Goal: Navigation & Orientation: Find specific page/section

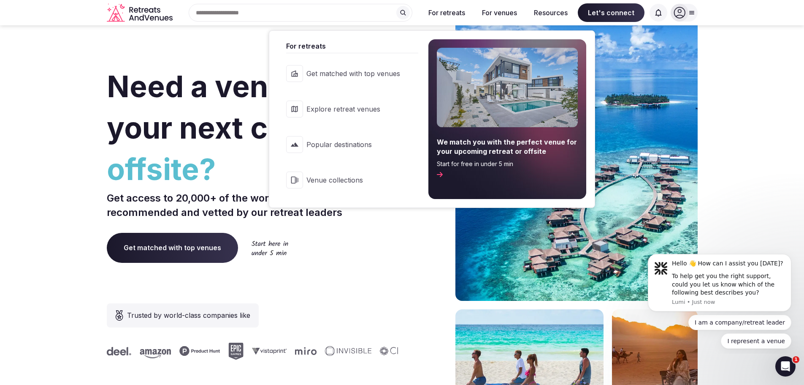
click at [351, 115] on link "Explore retreat venues" at bounding box center [348, 109] width 140 height 34
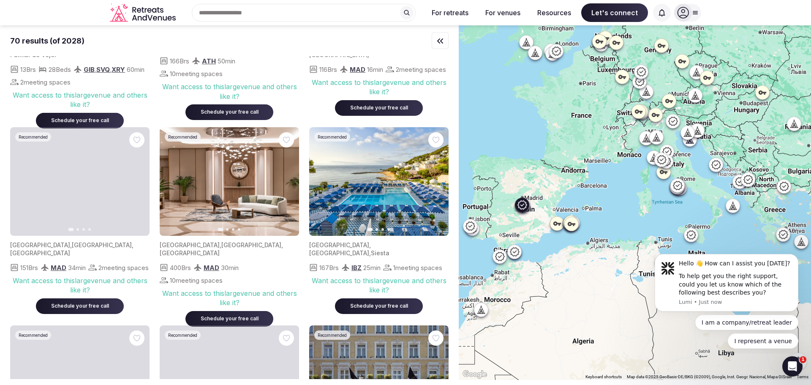
scroll to position [380, 0]
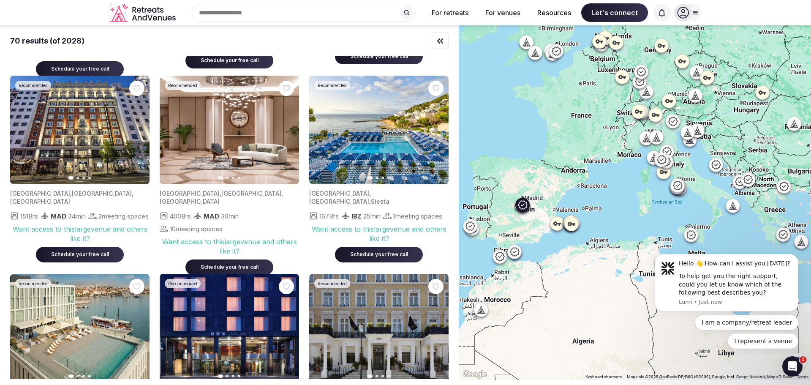
click at [95, 135] on img at bounding box center [79, 130] width 139 height 109
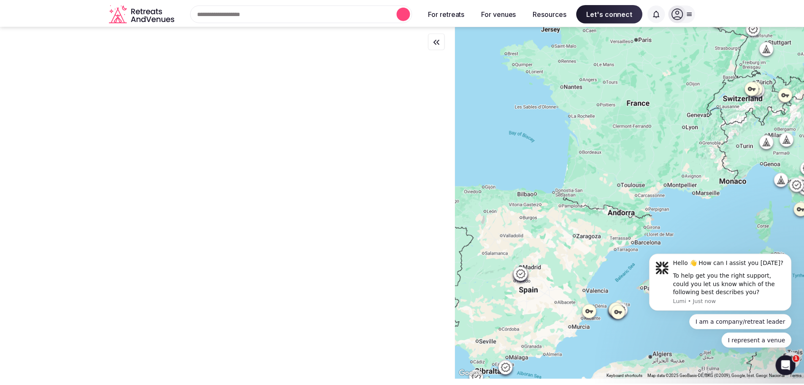
scroll to position [0, 0]
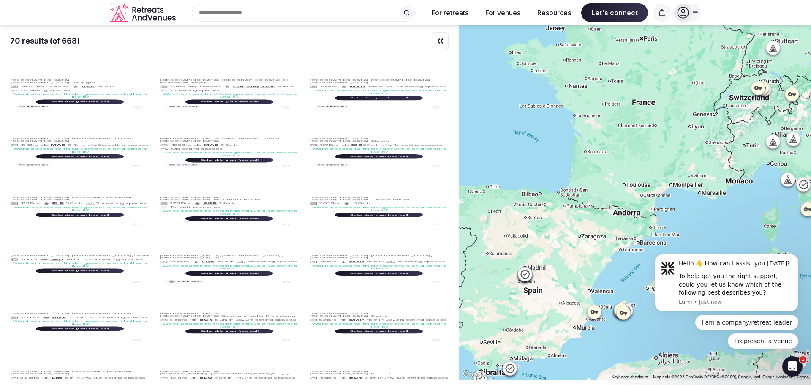
click at [122, 13] on icon "Retreats and Venues company logo" at bounding box center [119, 13] width 19 height 16
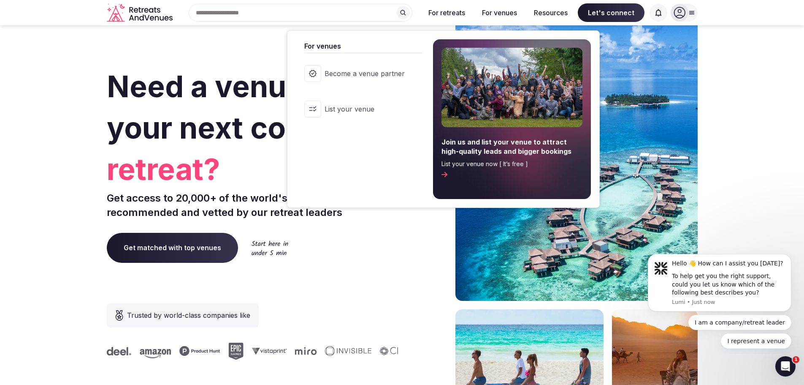
click at [501, 11] on button "For venues" at bounding box center [499, 12] width 49 height 19
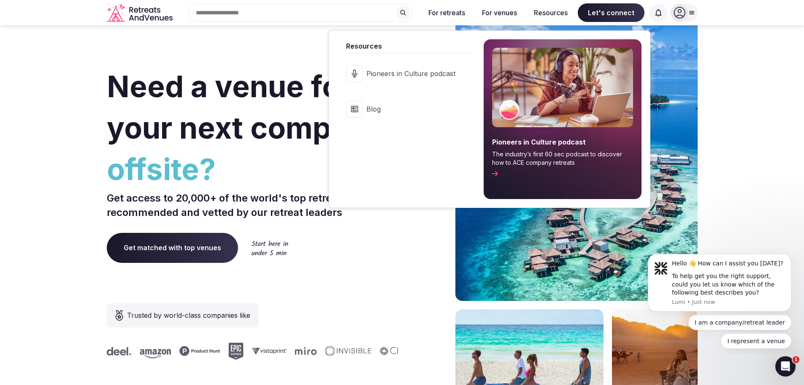
click at [547, 8] on button "Resources" at bounding box center [550, 12] width 47 height 19
